Goal: Check status

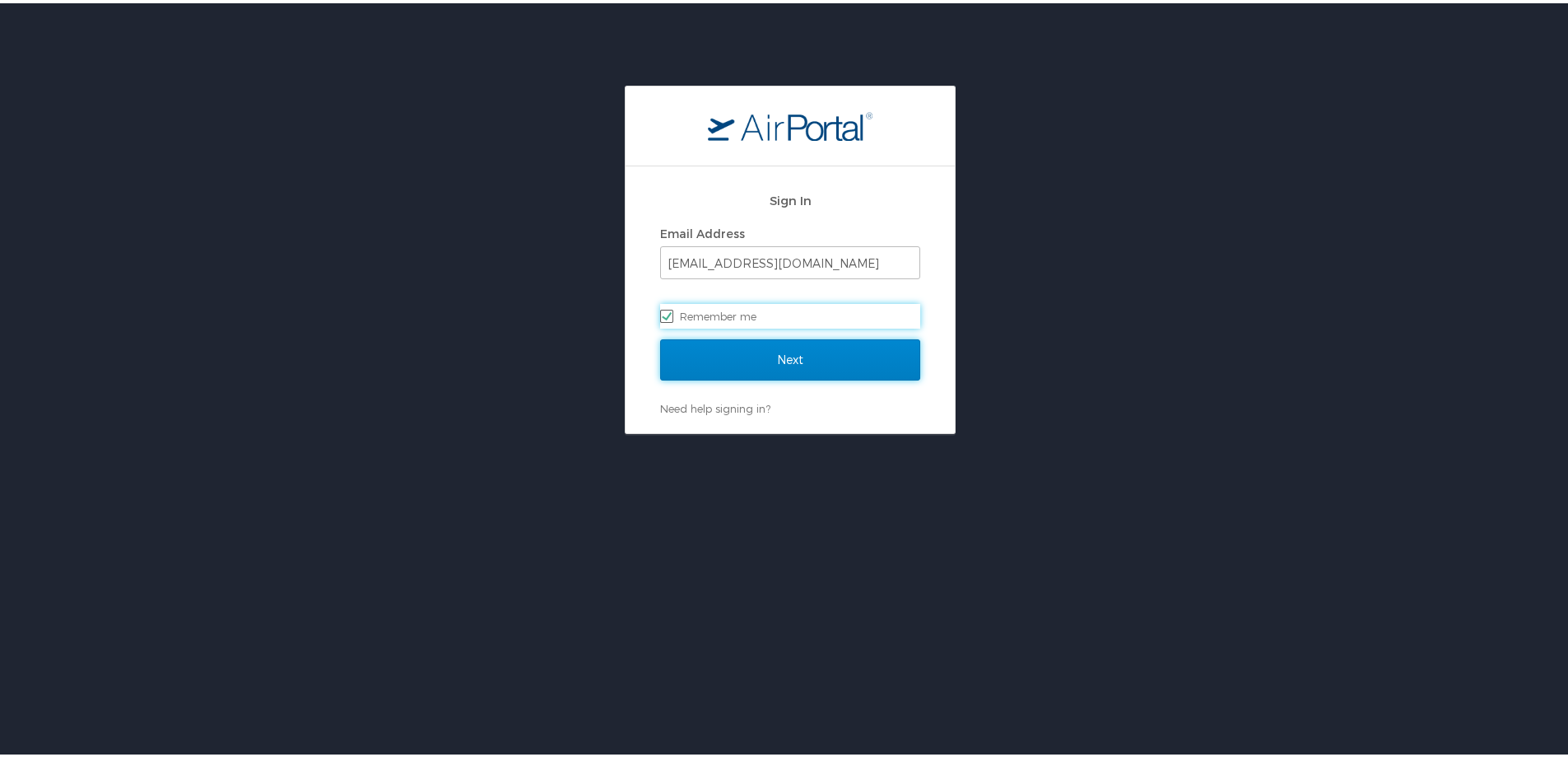
click at [833, 346] on input "Next" at bounding box center [791, 356] width 261 height 41
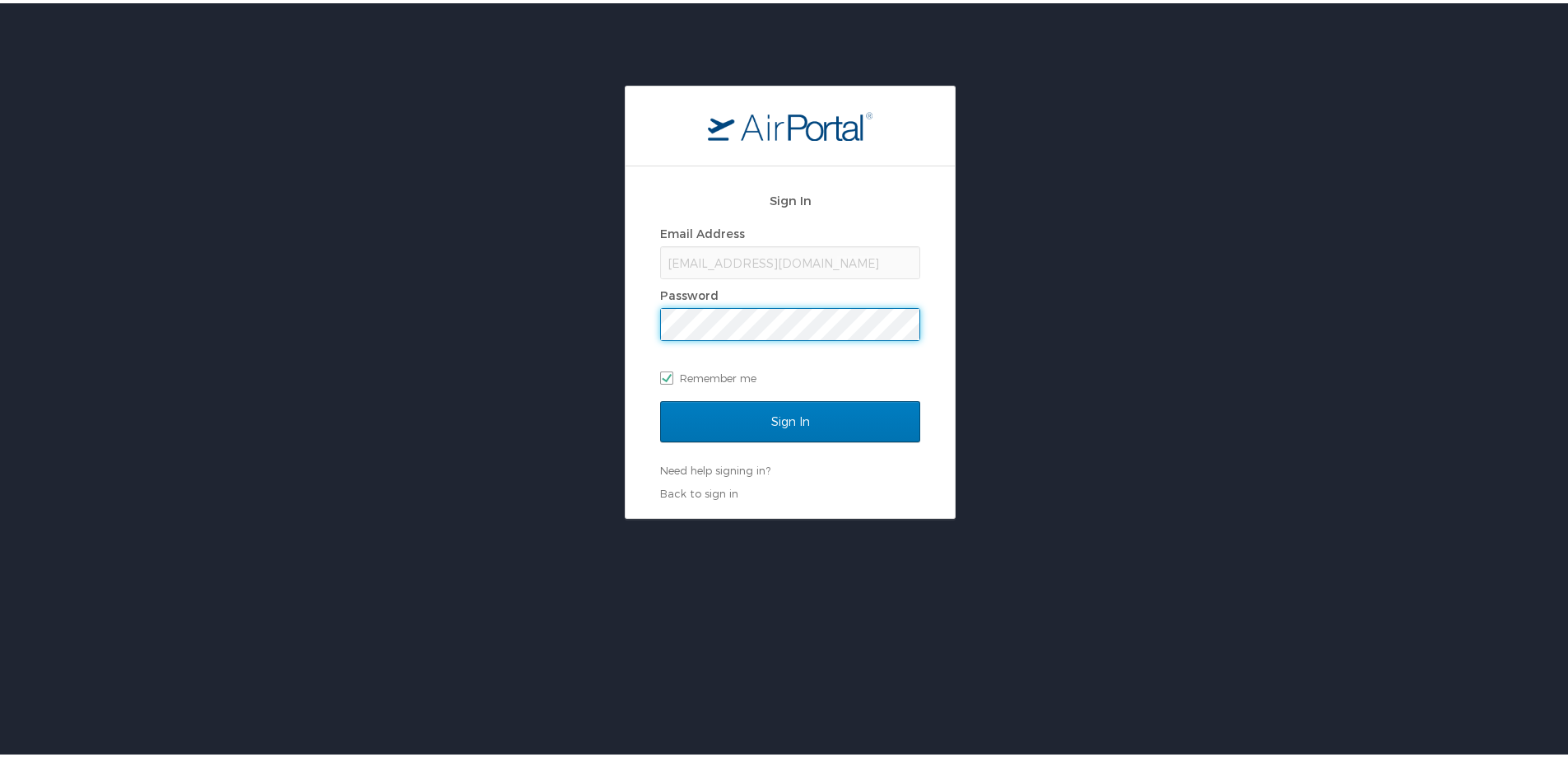
click at [575, 315] on div "Sign In Email Address zahi@kpgproviders.com Password Remember me Sign In Need h…" at bounding box center [790, 299] width 1580 height 433
click at [660, 397] on input "Sign In" at bounding box center [791, 418] width 261 height 41
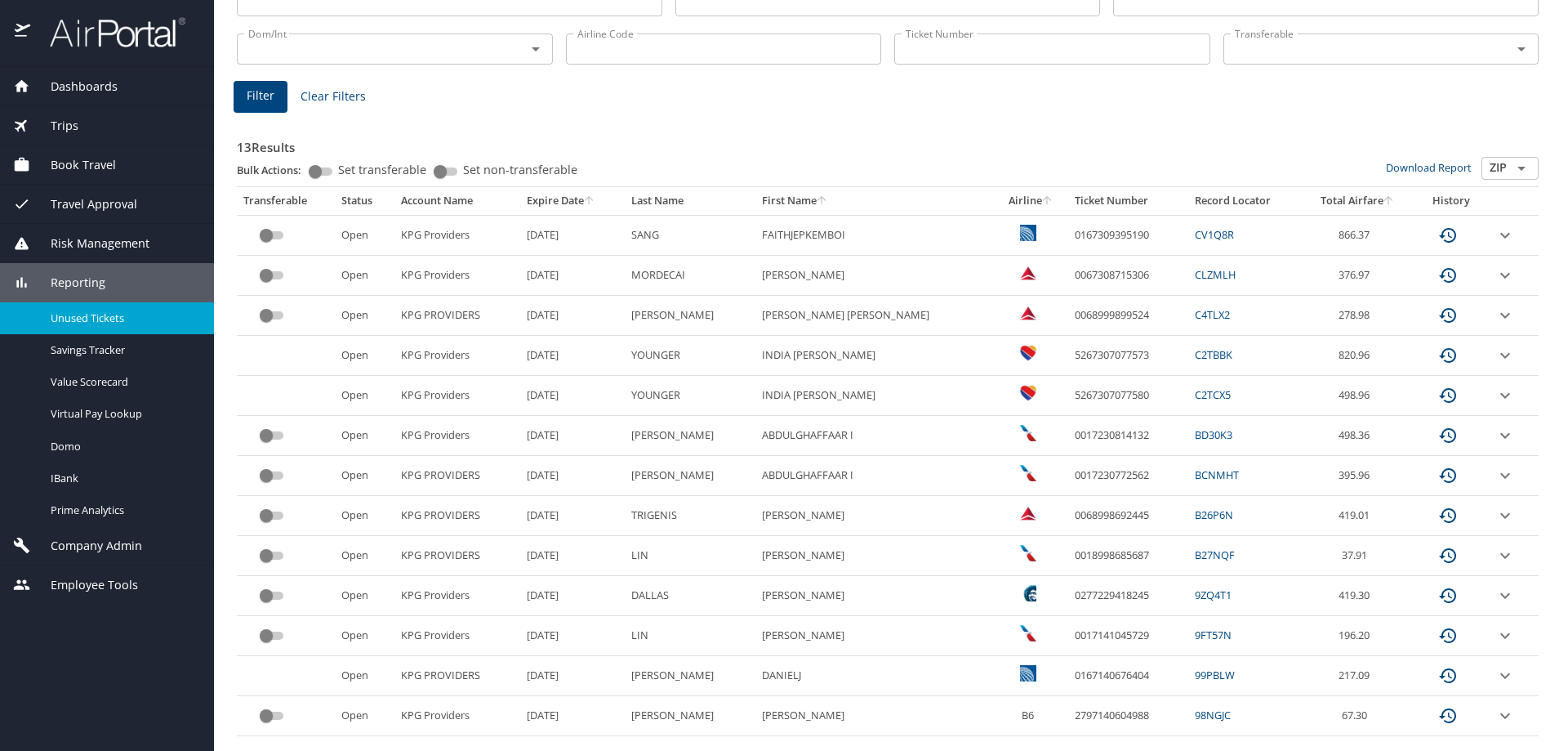
scroll to position [199, 0]
